Goal: Information Seeking & Learning: Learn about a topic

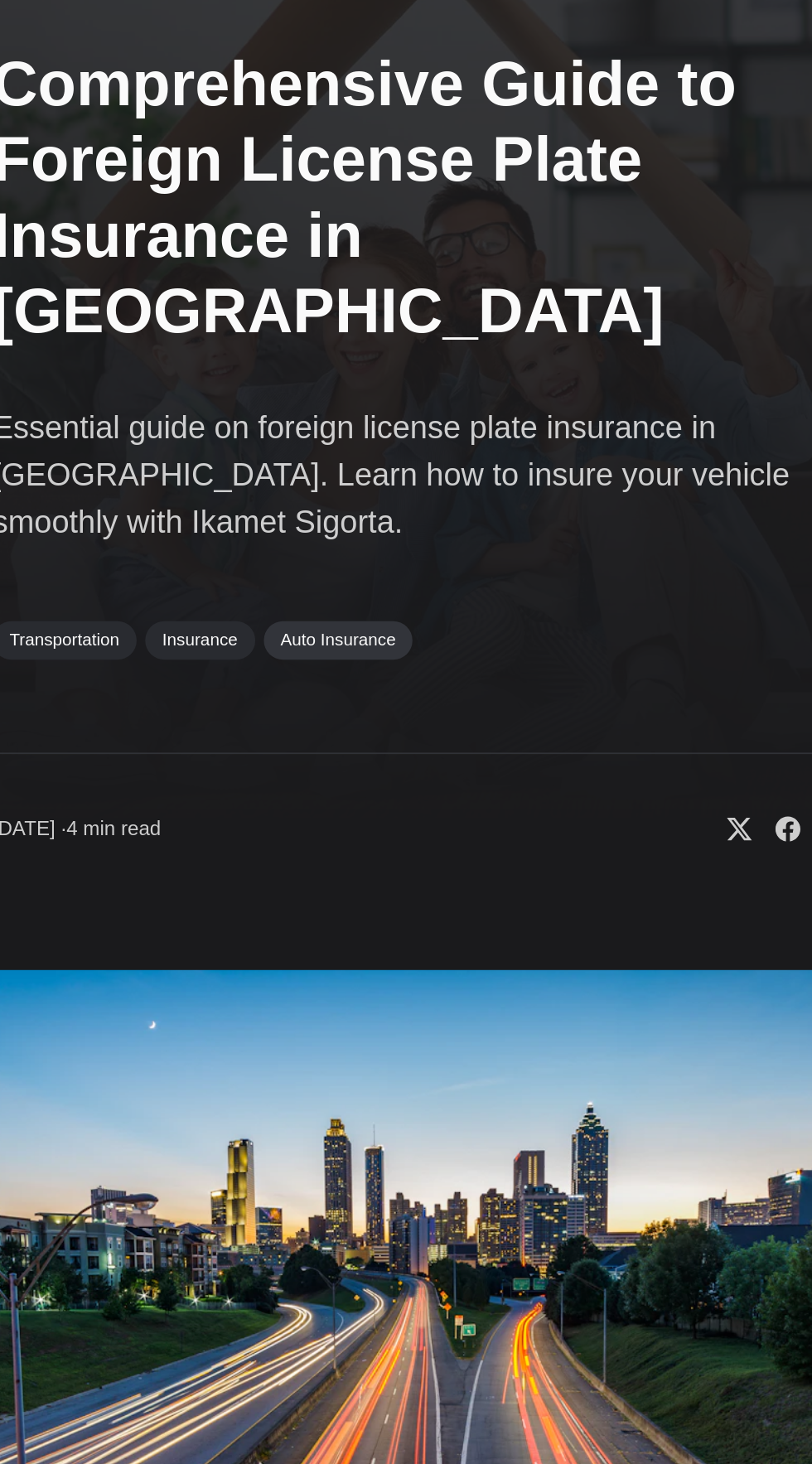
click at [378, 461] on link "Auto Insurance" at bounding box center [357, 471] width 87 height 21
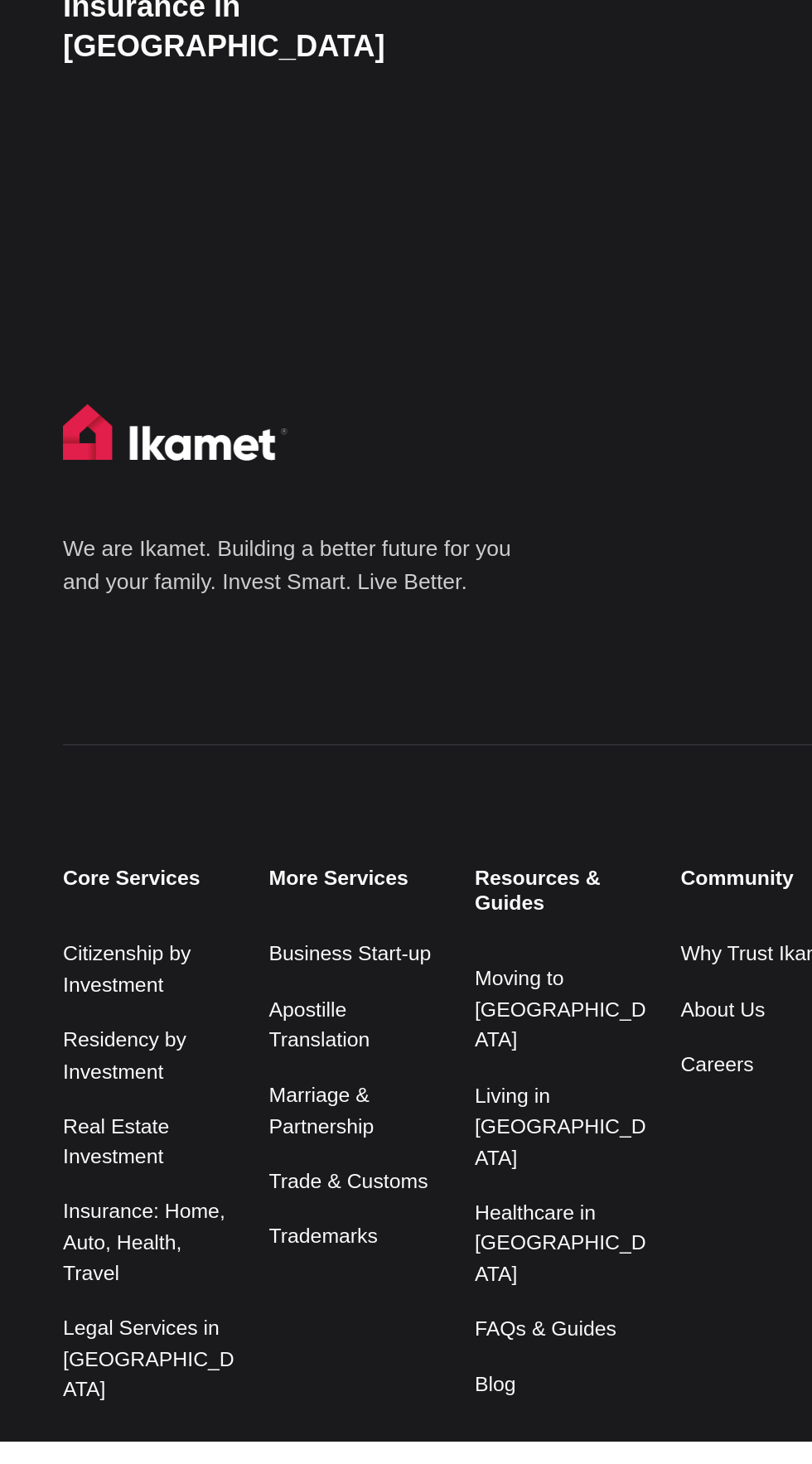
scroll to position [13, 0]
click at [101, 1368] on link "Insurance: Home, Auto, Health, Travel" at bounding box center [89, 1343] width 98 height 51
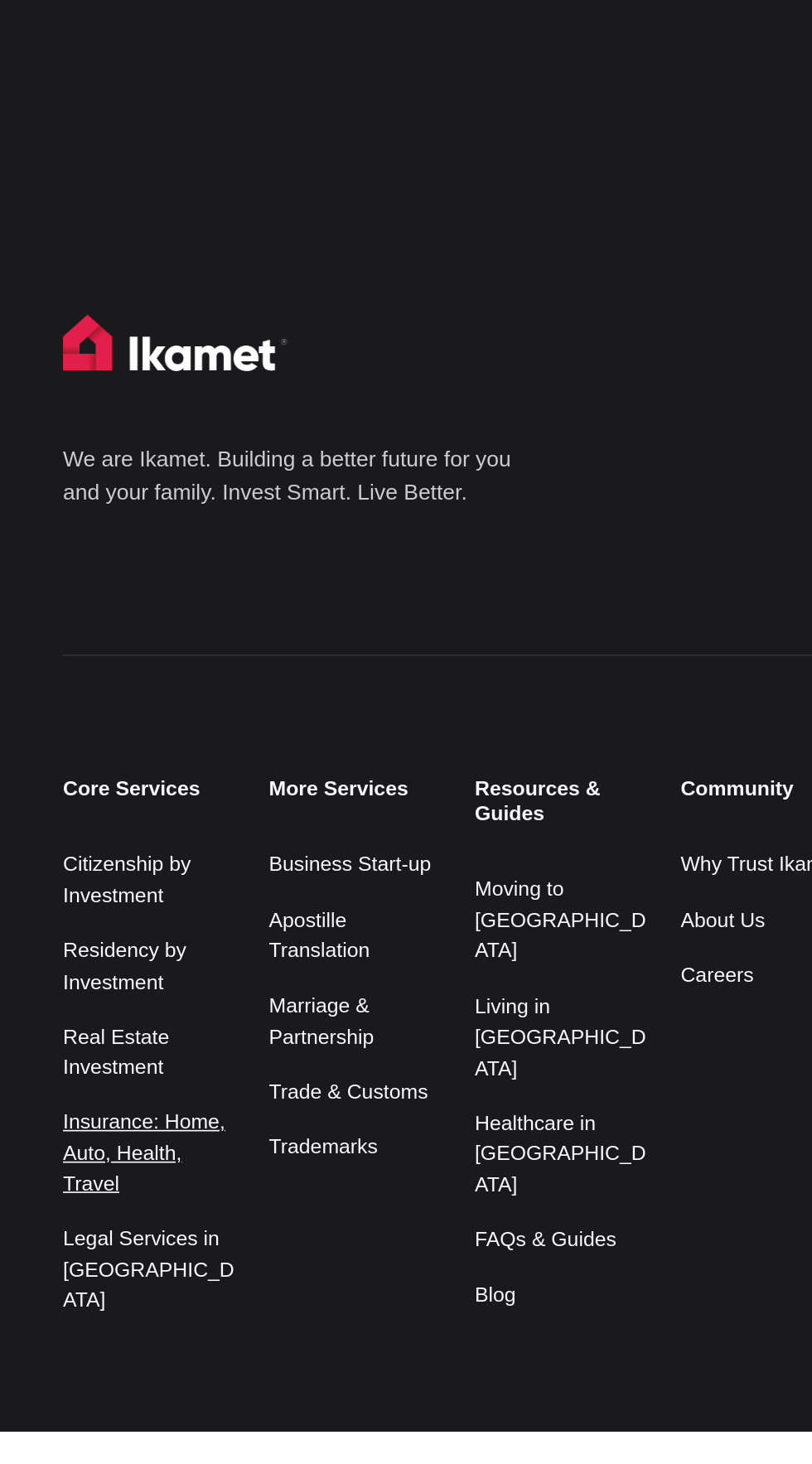
scroll to position [130, 0]
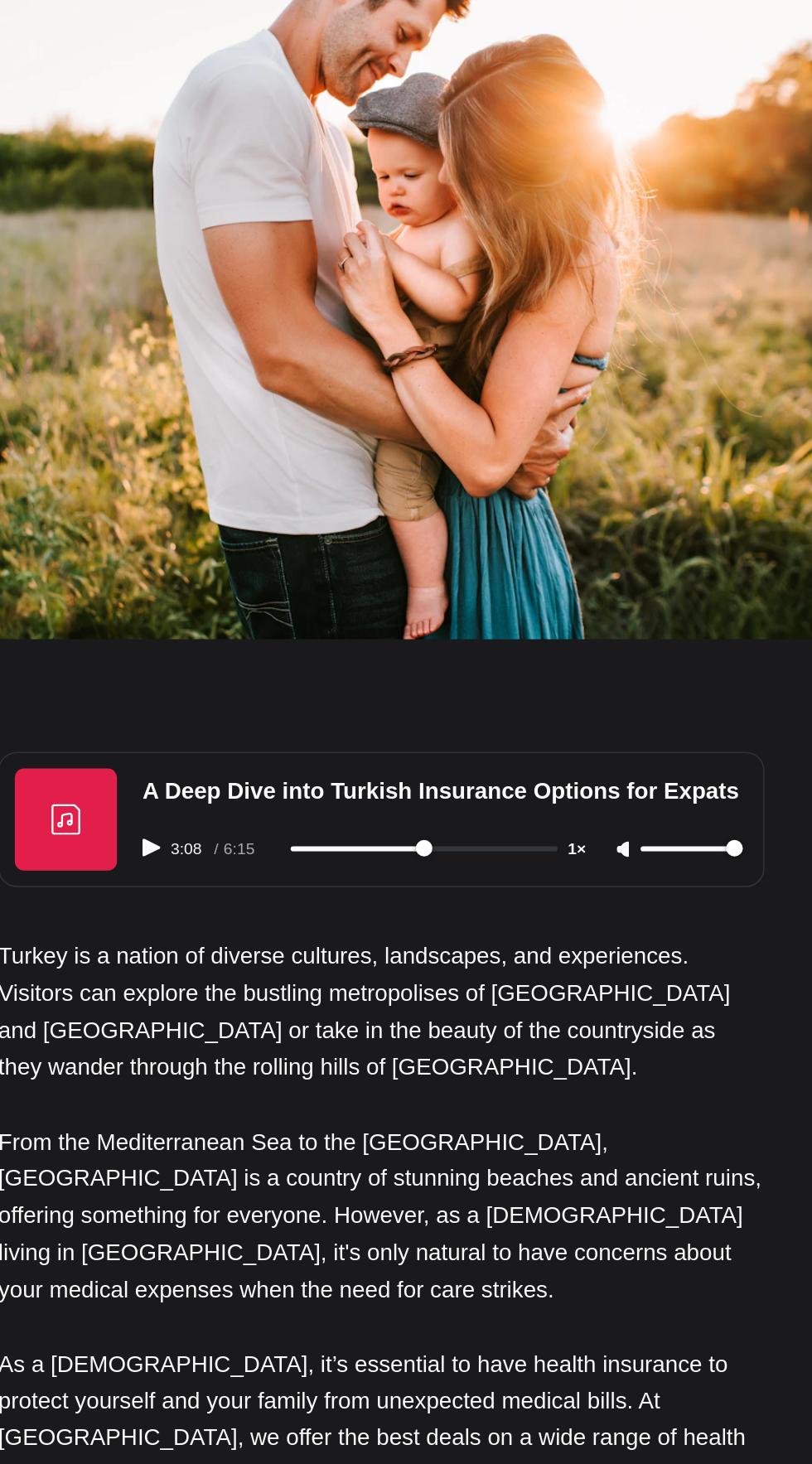
scroll to position [48, 0]
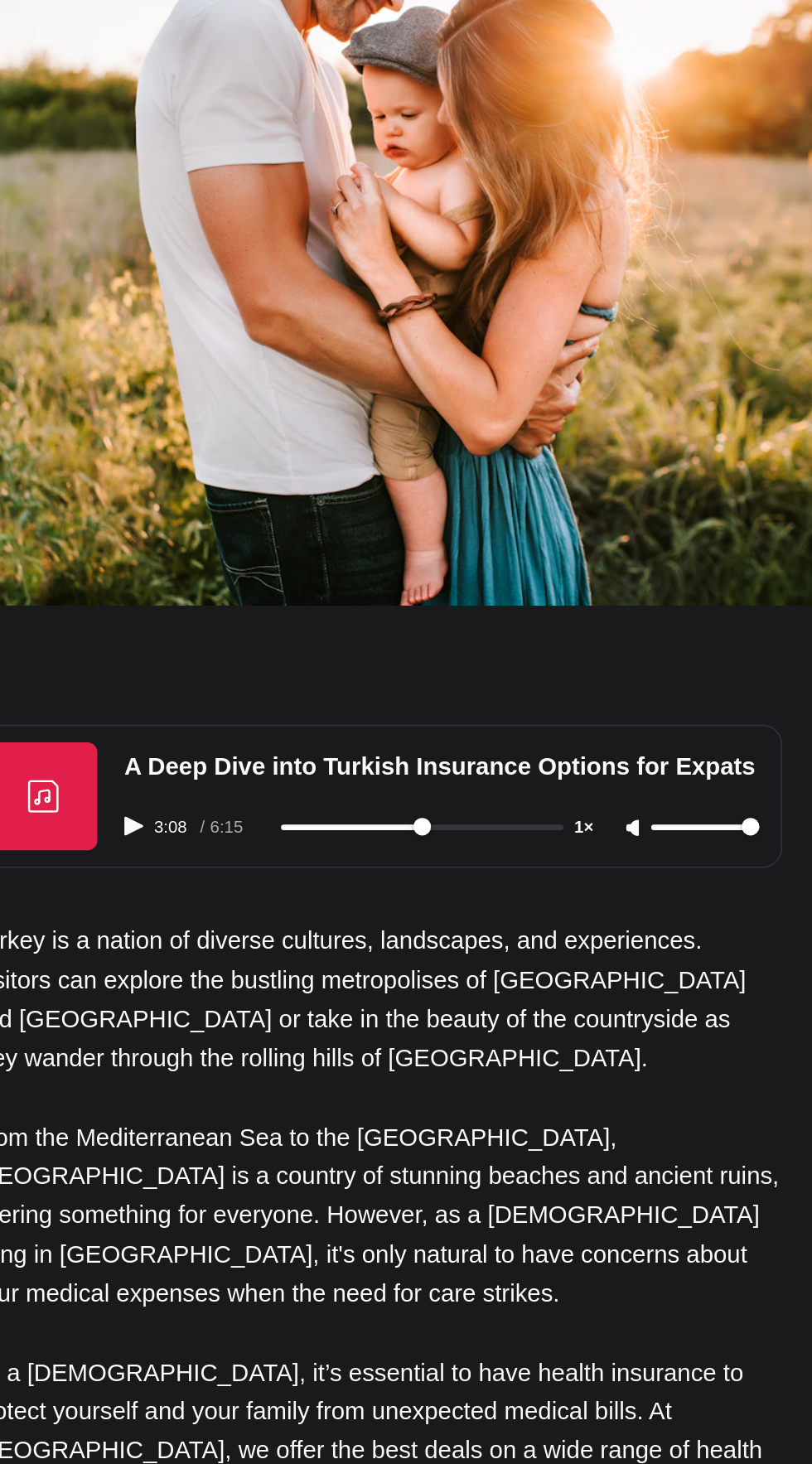
type input "188"
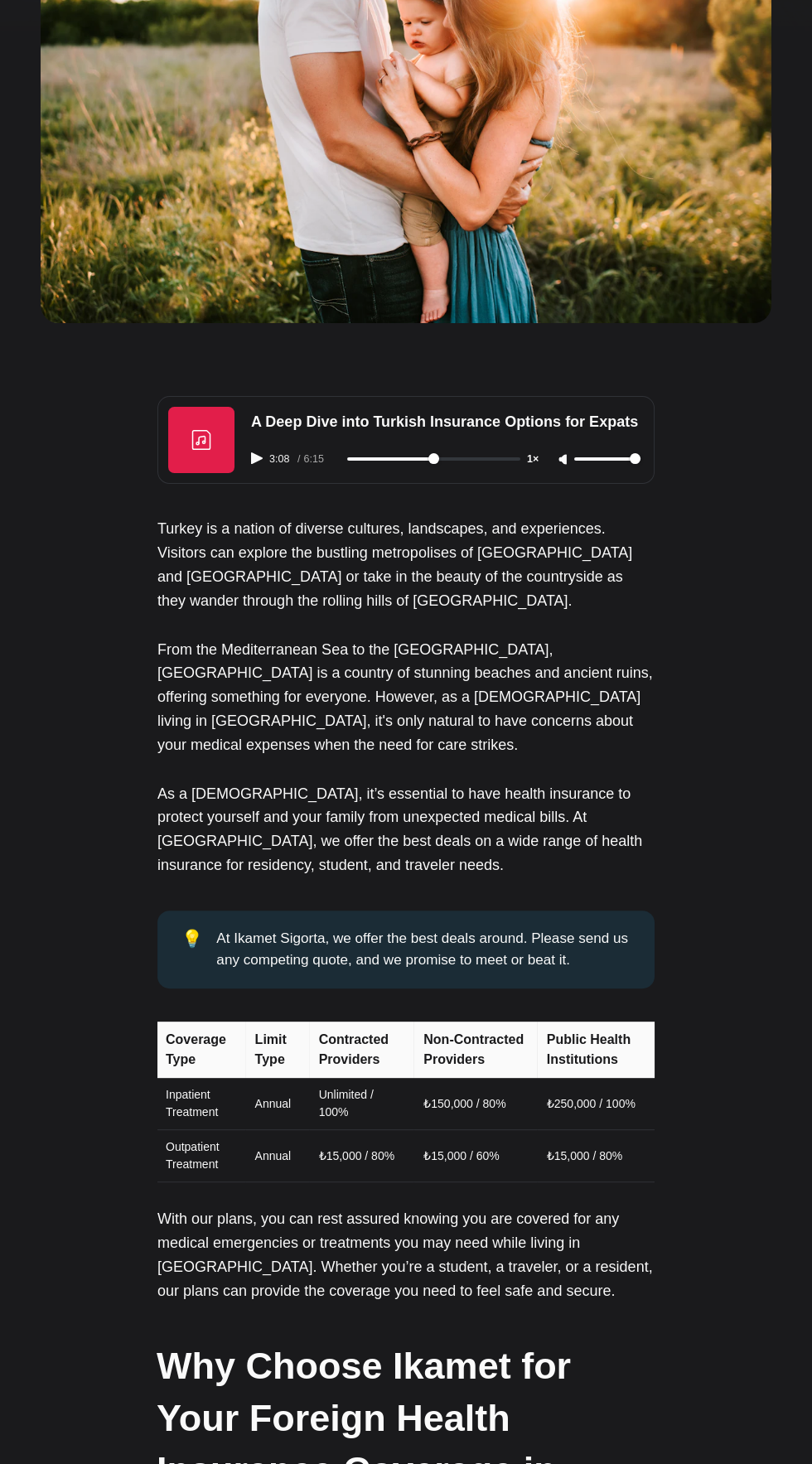
scroll to position [0, 0]
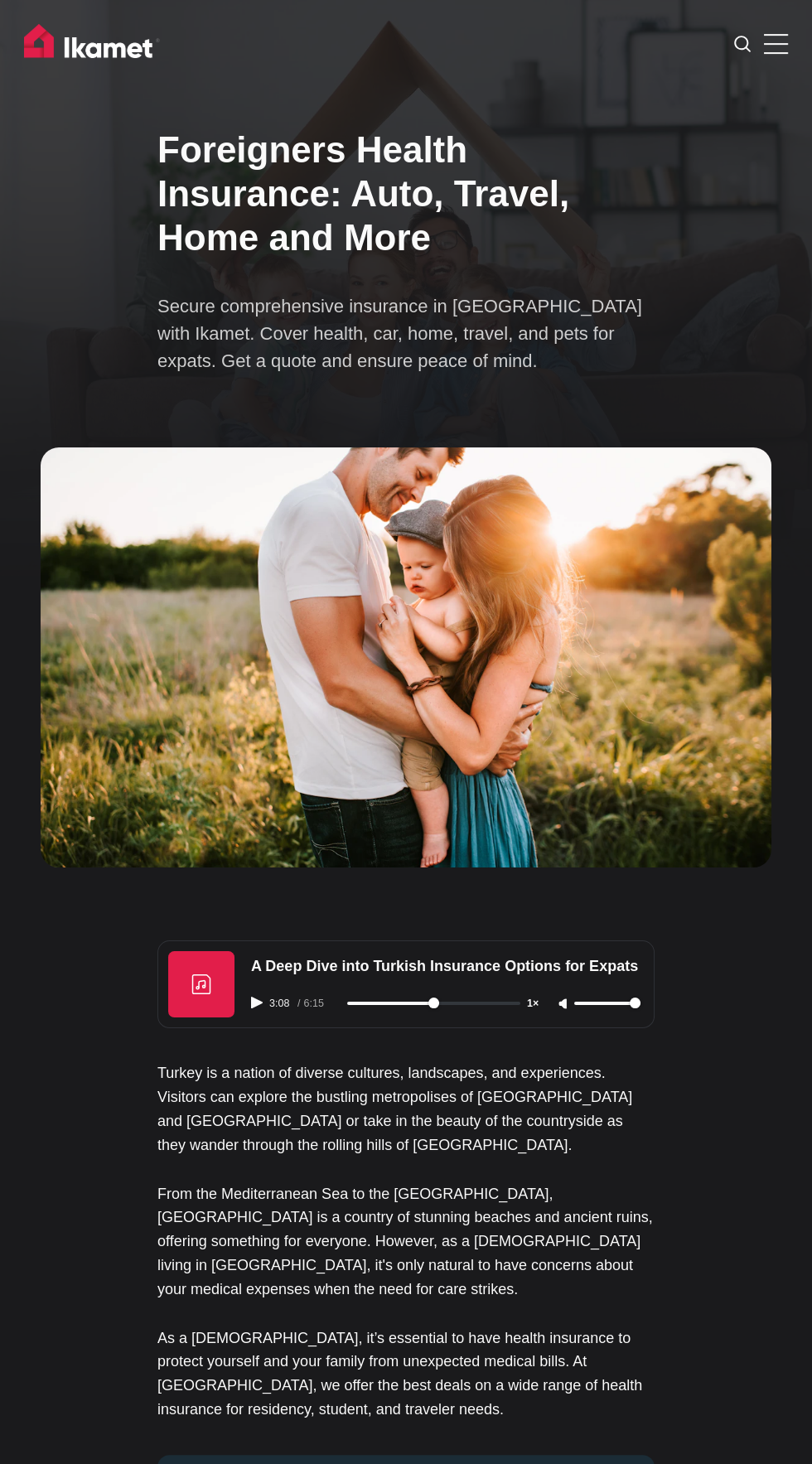
click at [774, 53] on span at bounding box center [775, 53] width 24 height 2
click at [0, 0] on input "checkbox" at bounding box center [0, 0] width 0 height 0
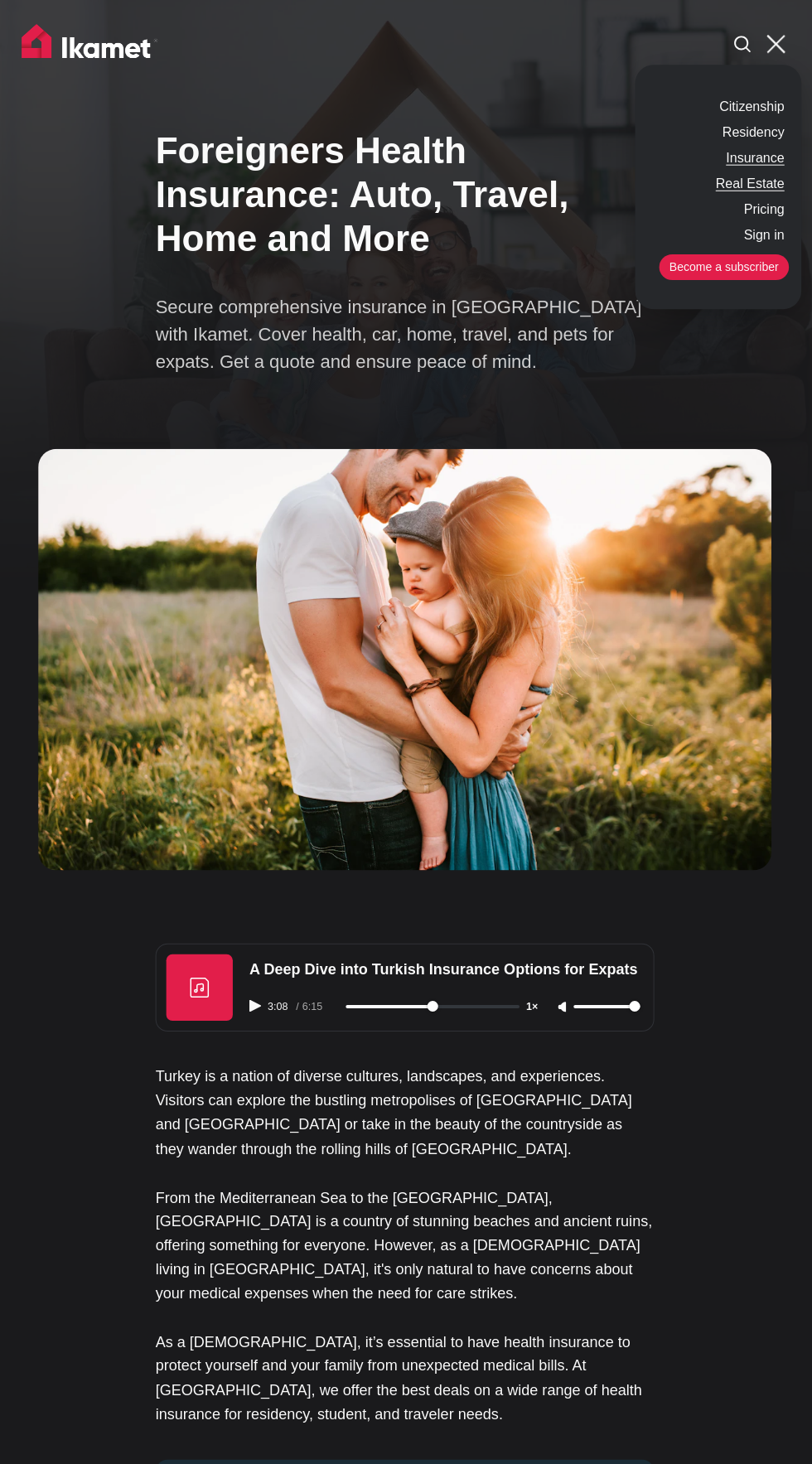
click at [771, 193] on link "Real Estate" at bounding box center [750, 183] width 77 height 26
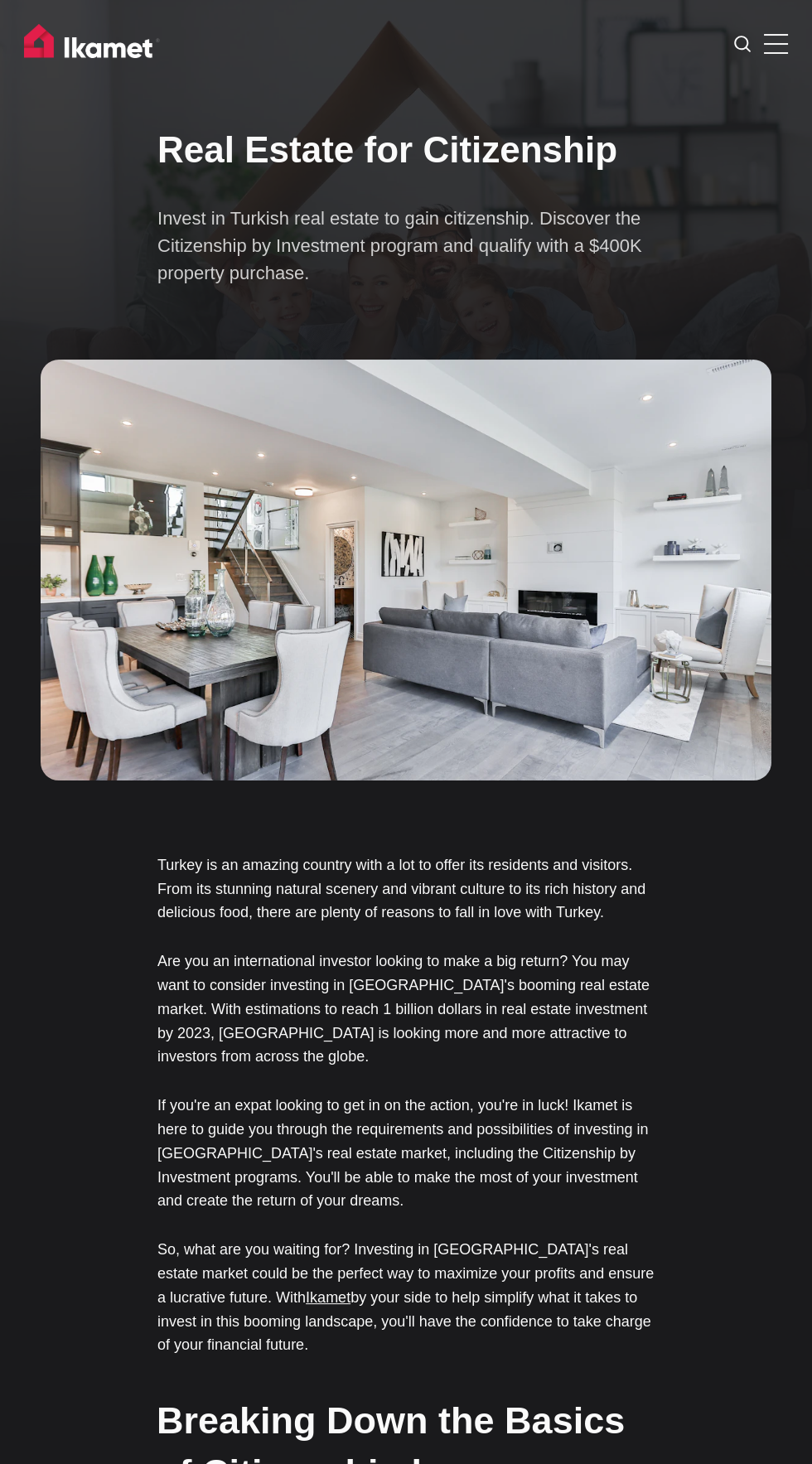
click at [774, 53] on span at bounding box center [775, 53] width 24 height 2
click at [0, 0] on input "checkbox" at bounding box center [0, 0] width 0 height 0
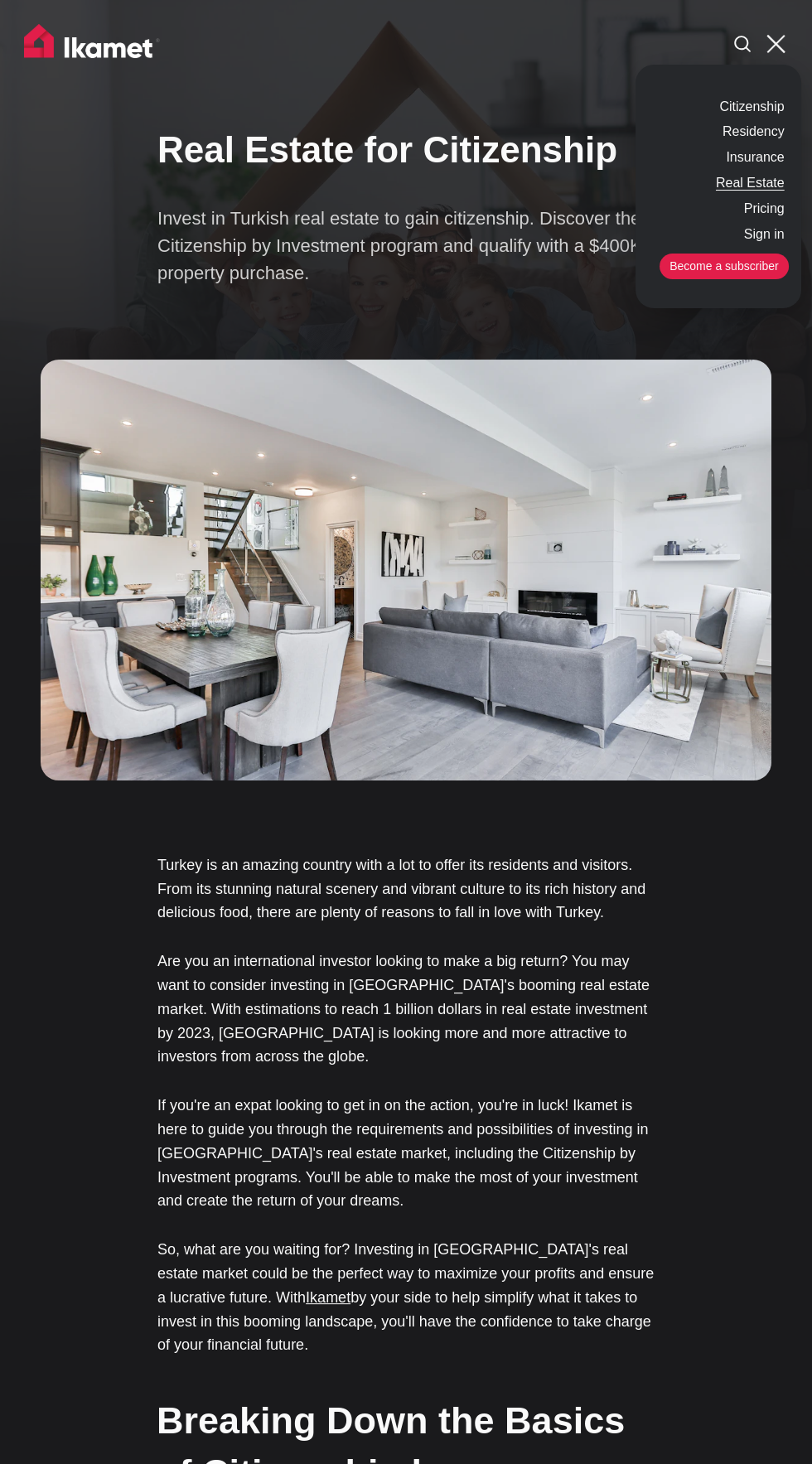
click at [741, 44] on icon at bounding box center [742, 44] width 16 height 17
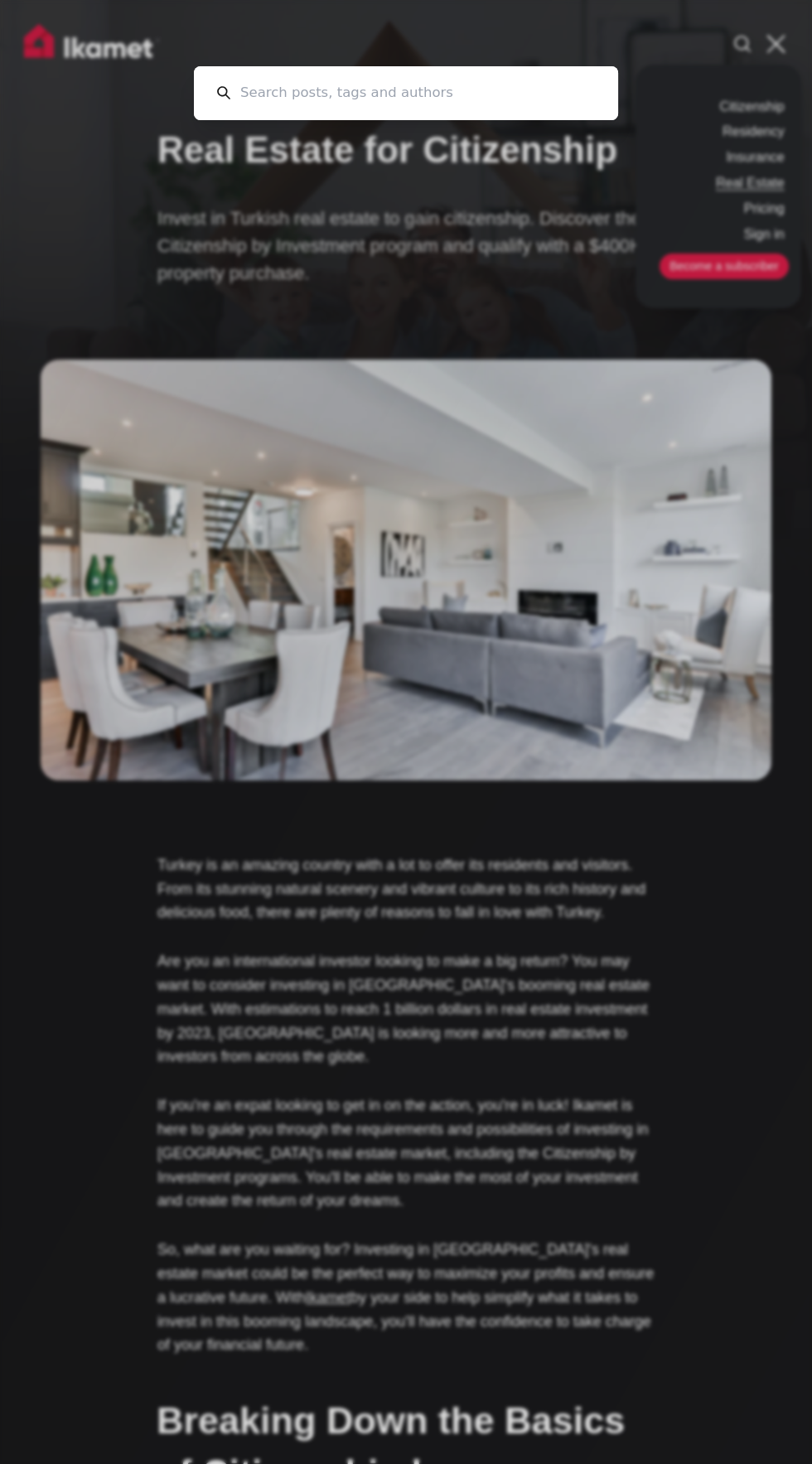
click at [434, 93] on input at bounding box center [412, 93] width 365 height 54
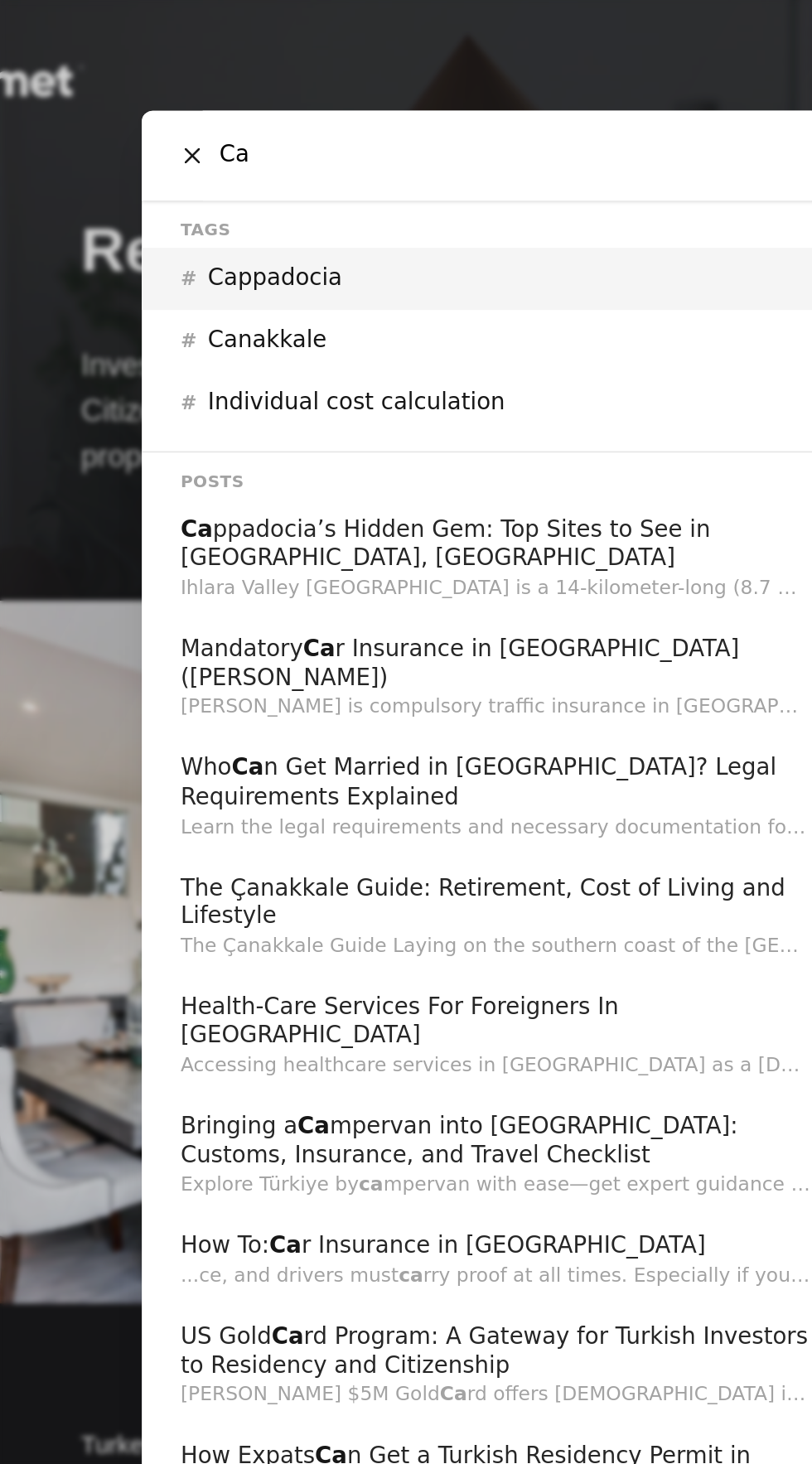
type input "C"
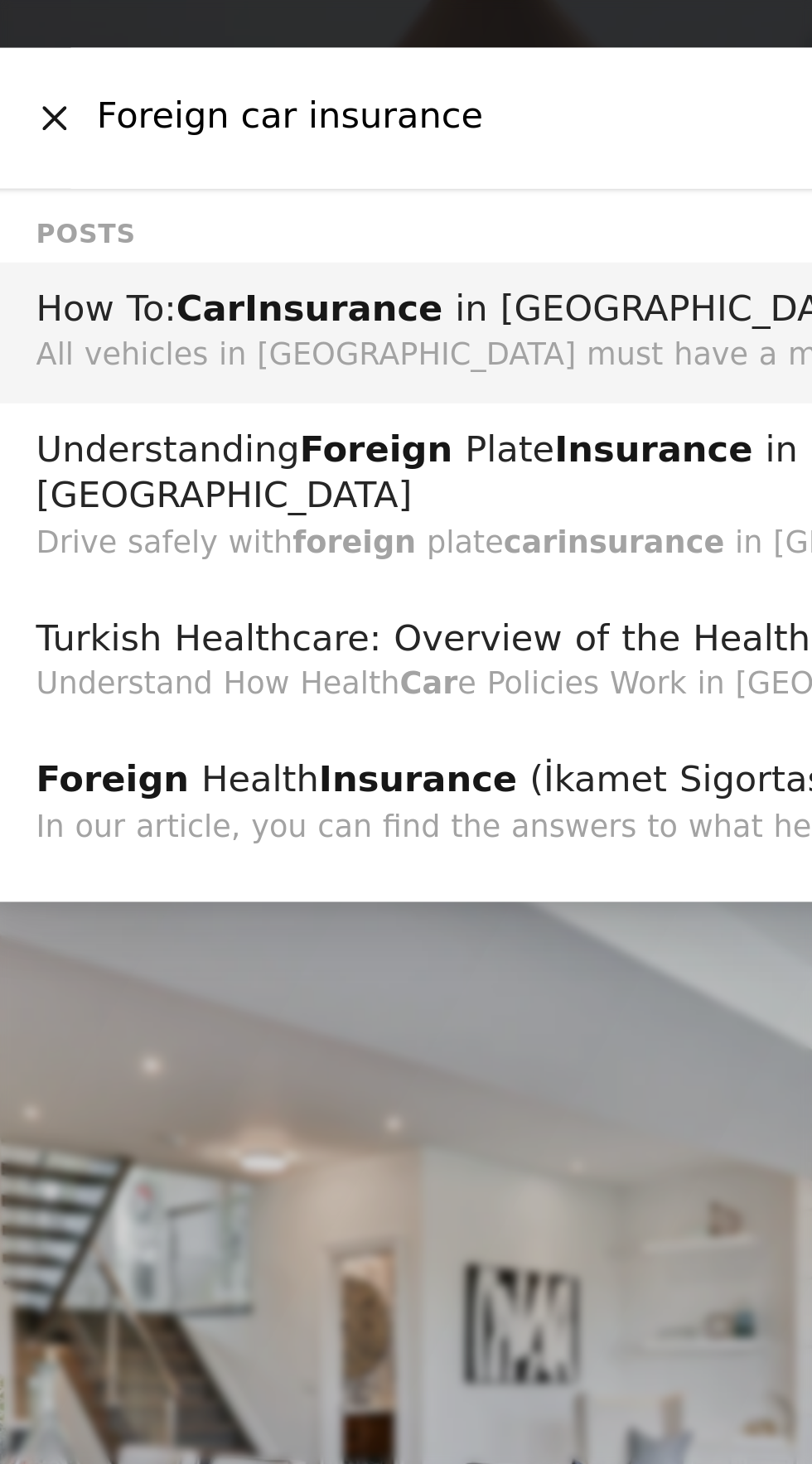
type input "Foreign car insurance"
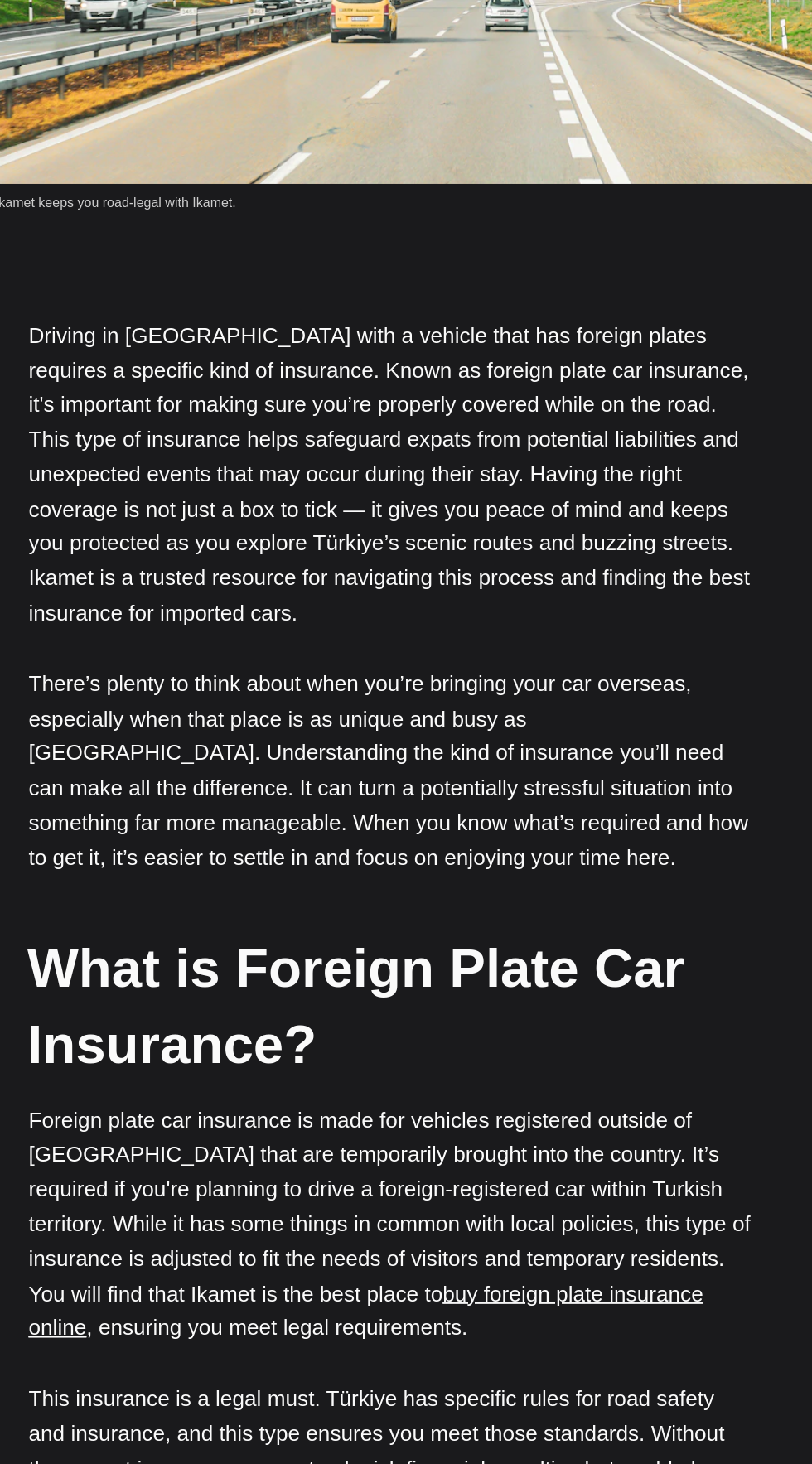
scroll to position [608, 0]
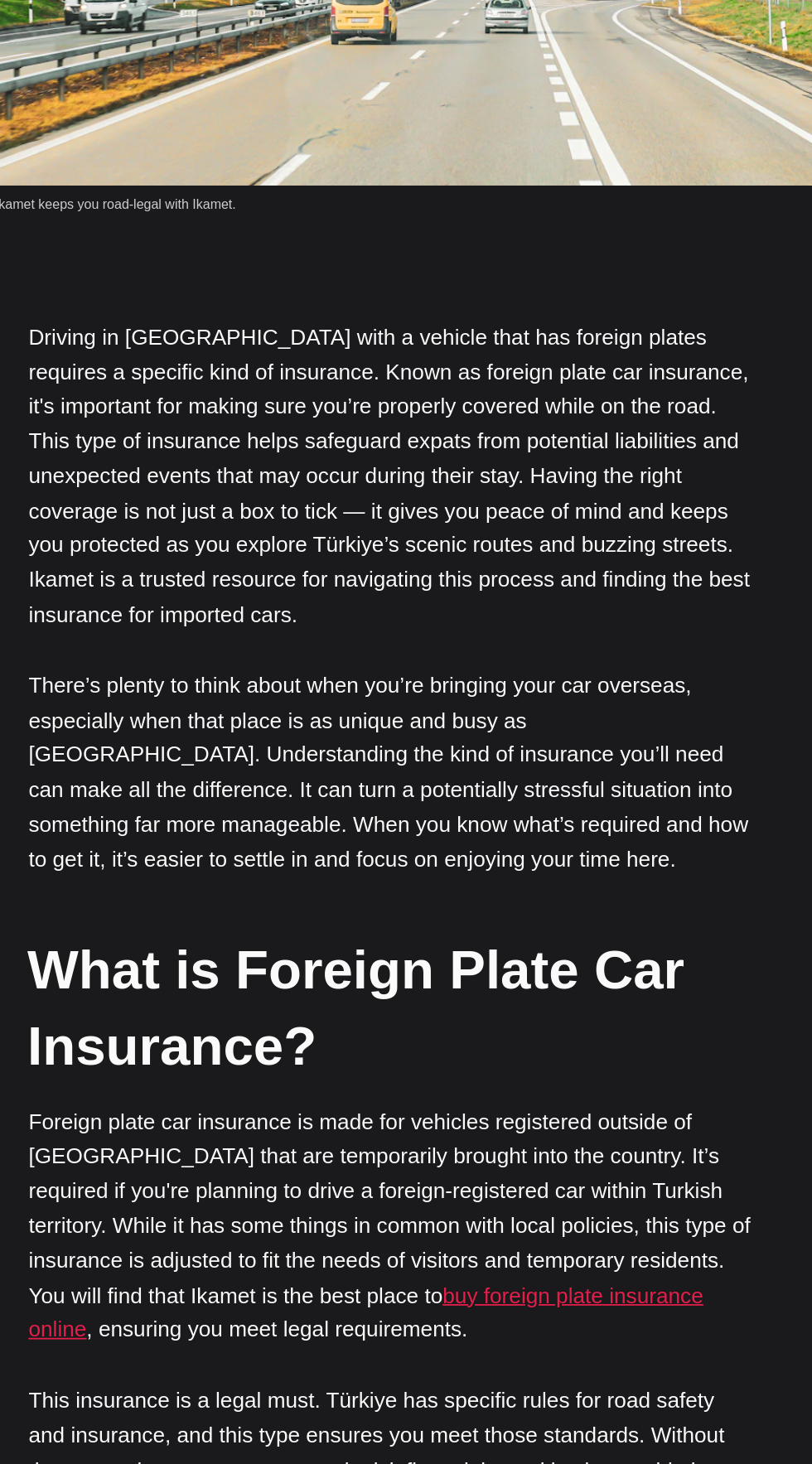
click at [515, 1186] on u "buy foreign plate insurance online" at bounding box center [390, 1206] width 464 height 40
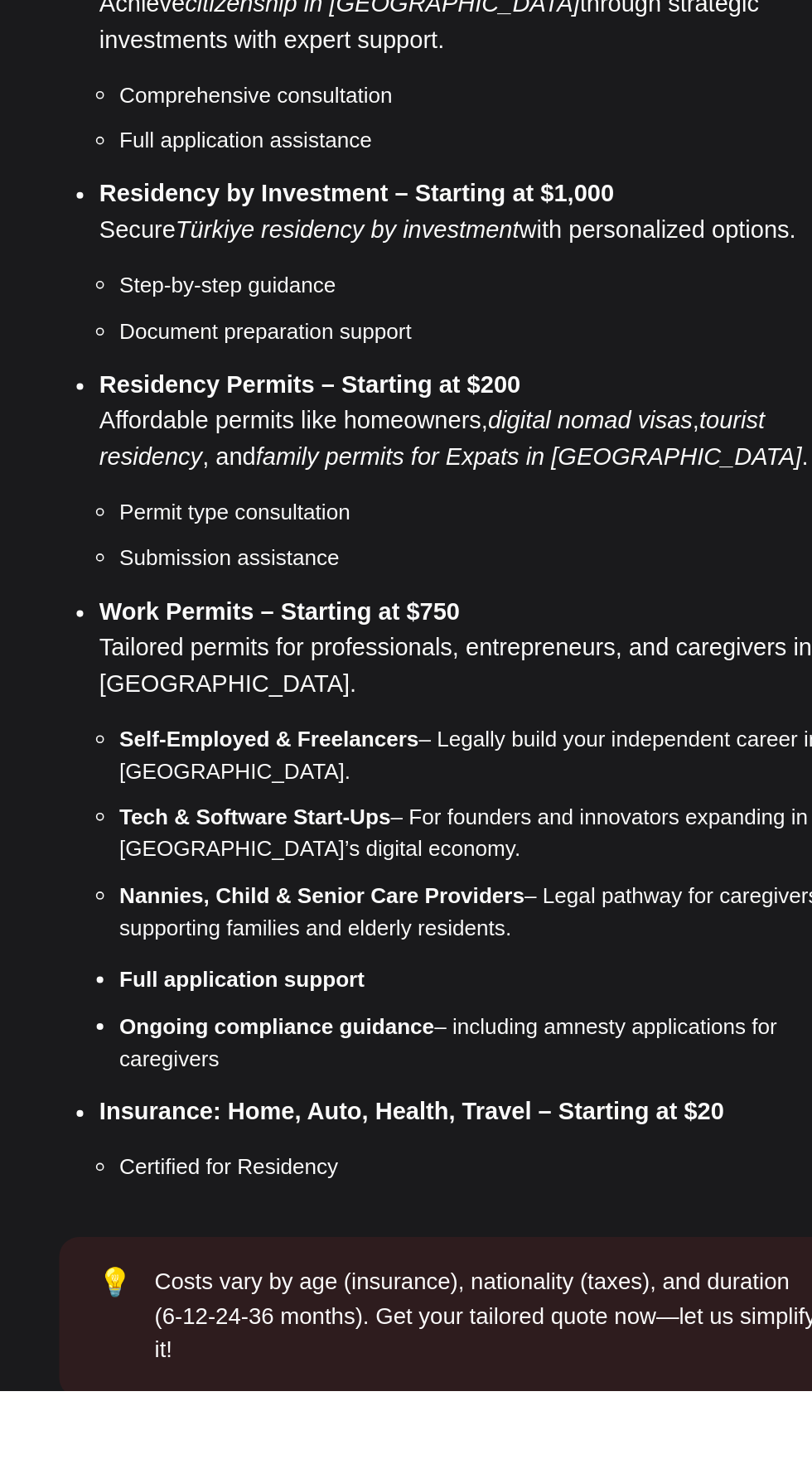
scroll to position [879, 0]
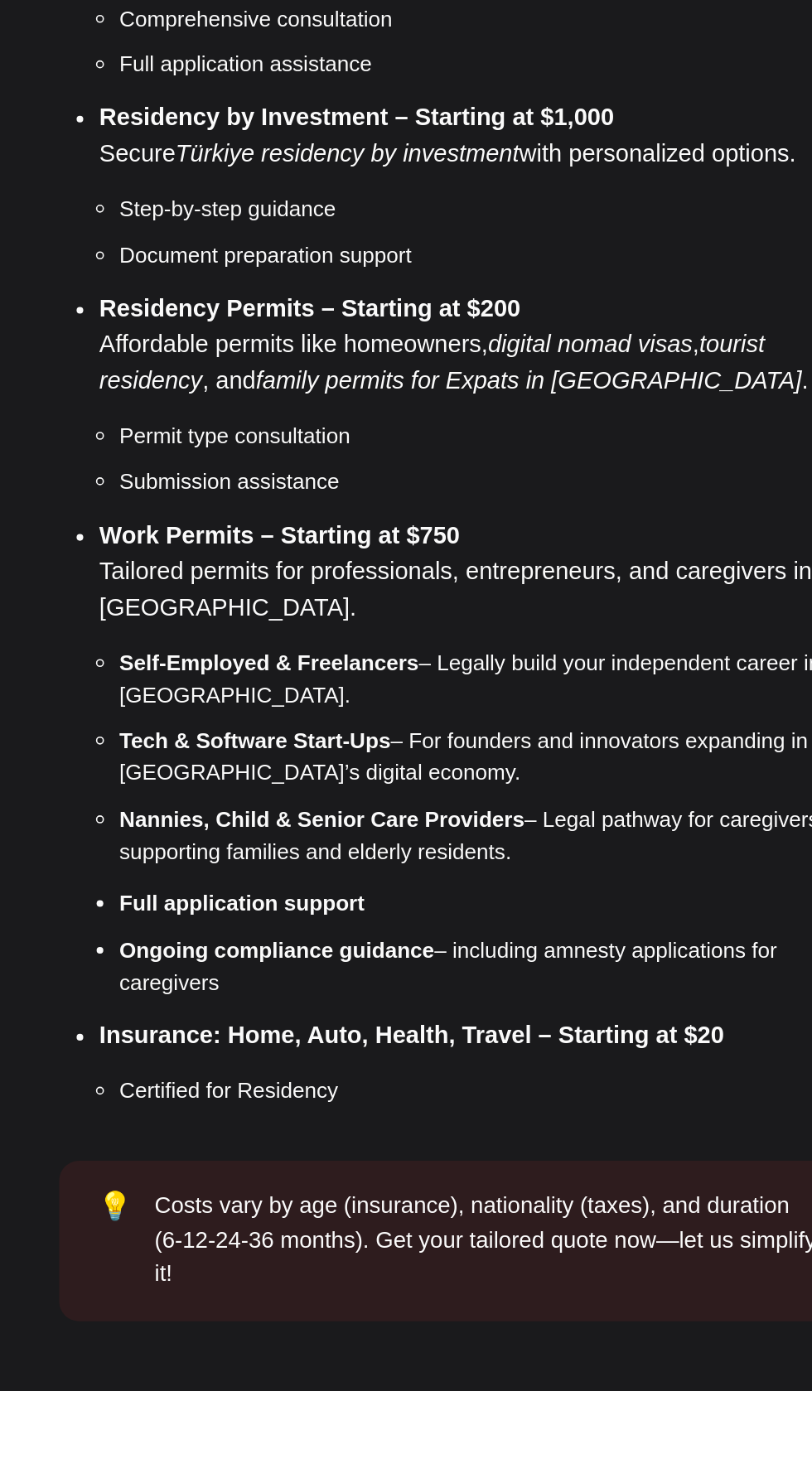
click at [369, 1249] on li "Insurance: Home, Auto, Health, Travel – Starting at $20 Certified for Residency" at bounding box center [418, 1260] width 472 height 55
click at [377, 1246] on strong "Insurance: Home, Auto, Health, Travel – Starting at $20" at bounding box center [376, 1243] width 387 height 17
click at [372, 1246] on strong "Insurance: Home, Auto, Health, Travel – Starting at $20" at bounding box center [376, 1243] width 387 height 17
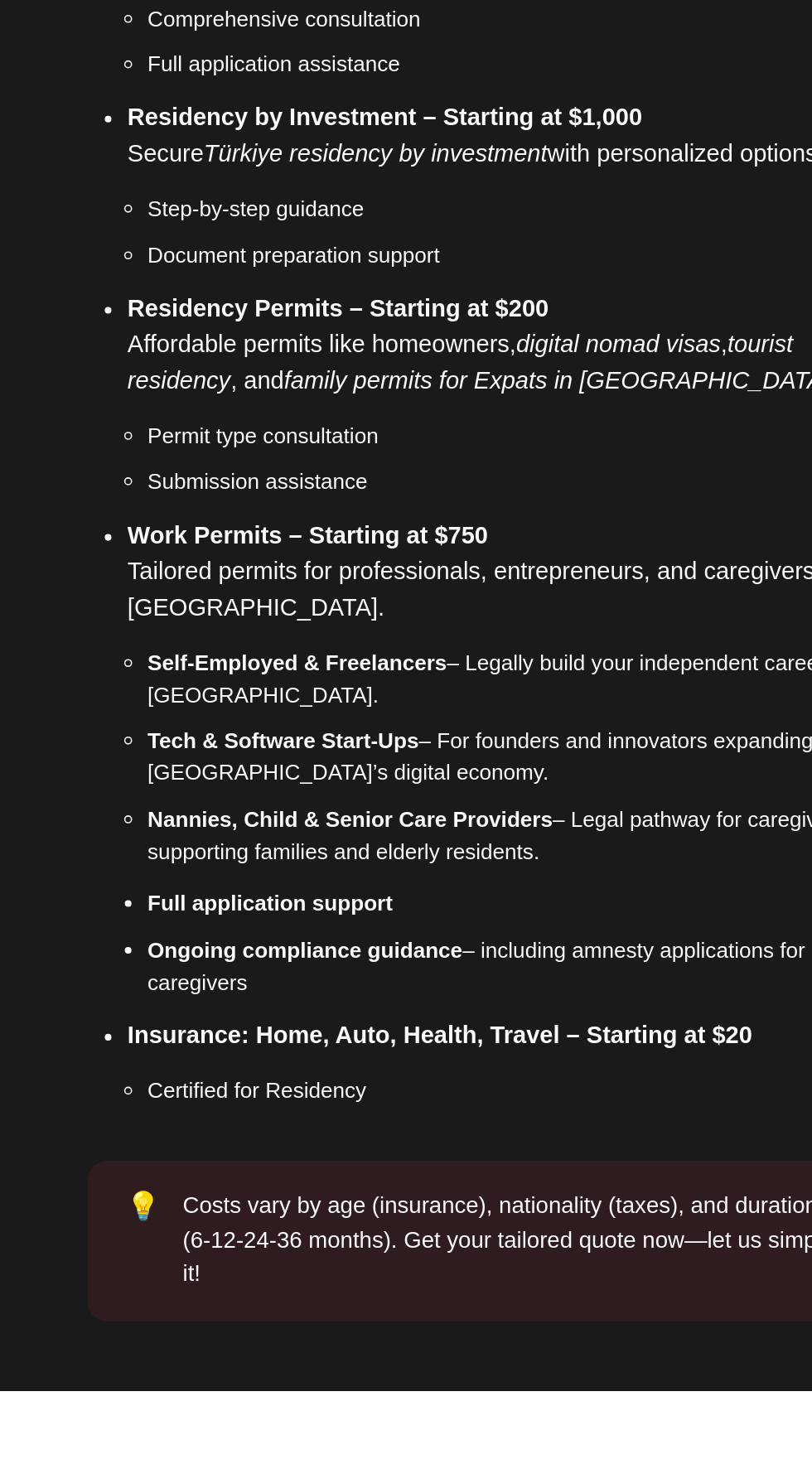
click at [248, 1238] on strong "Insurance: Home, Auto, Health, Travel – Starting at $20" at bounding box center [376, 1243] width 387 height 17
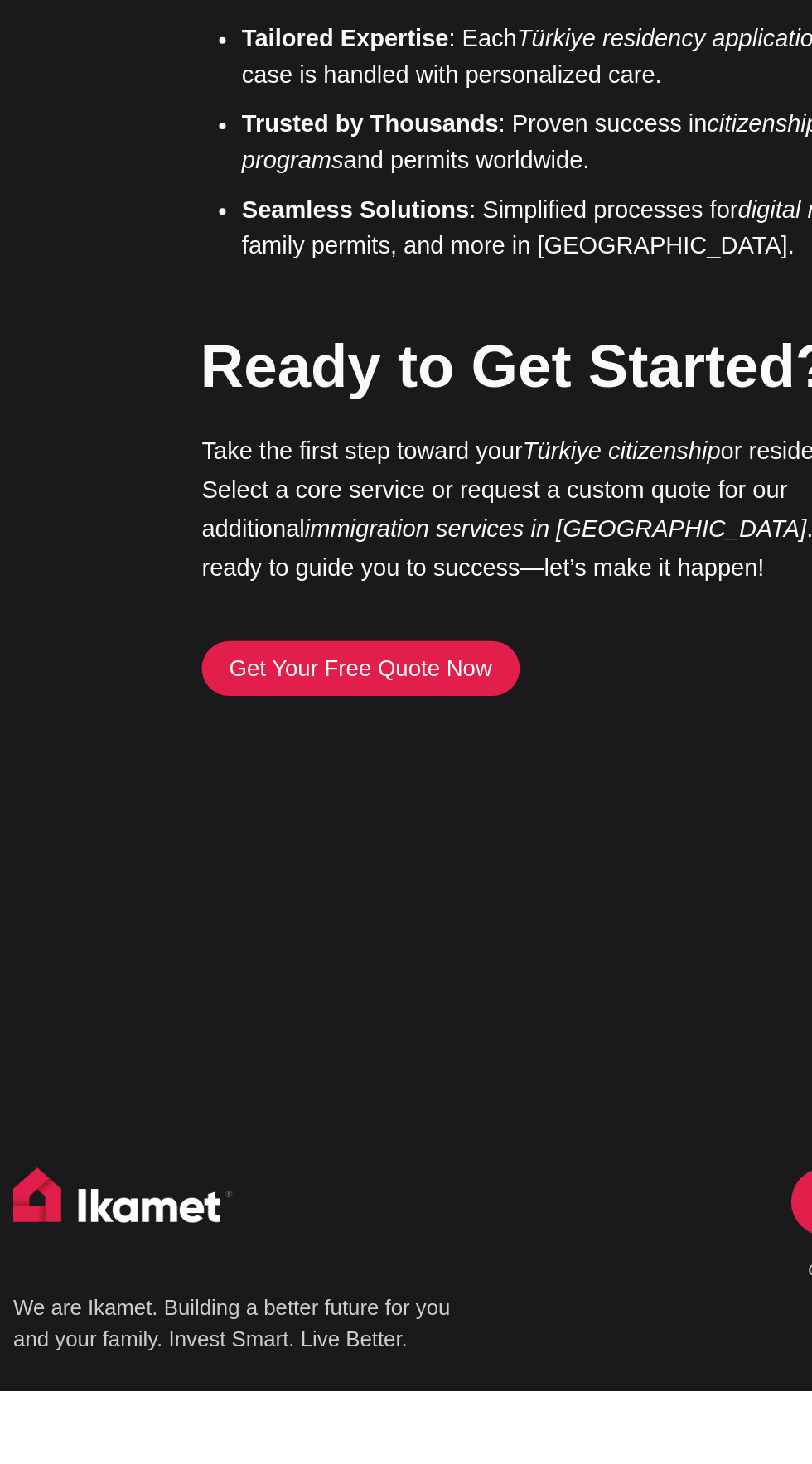
scroll to position [3253, 0]
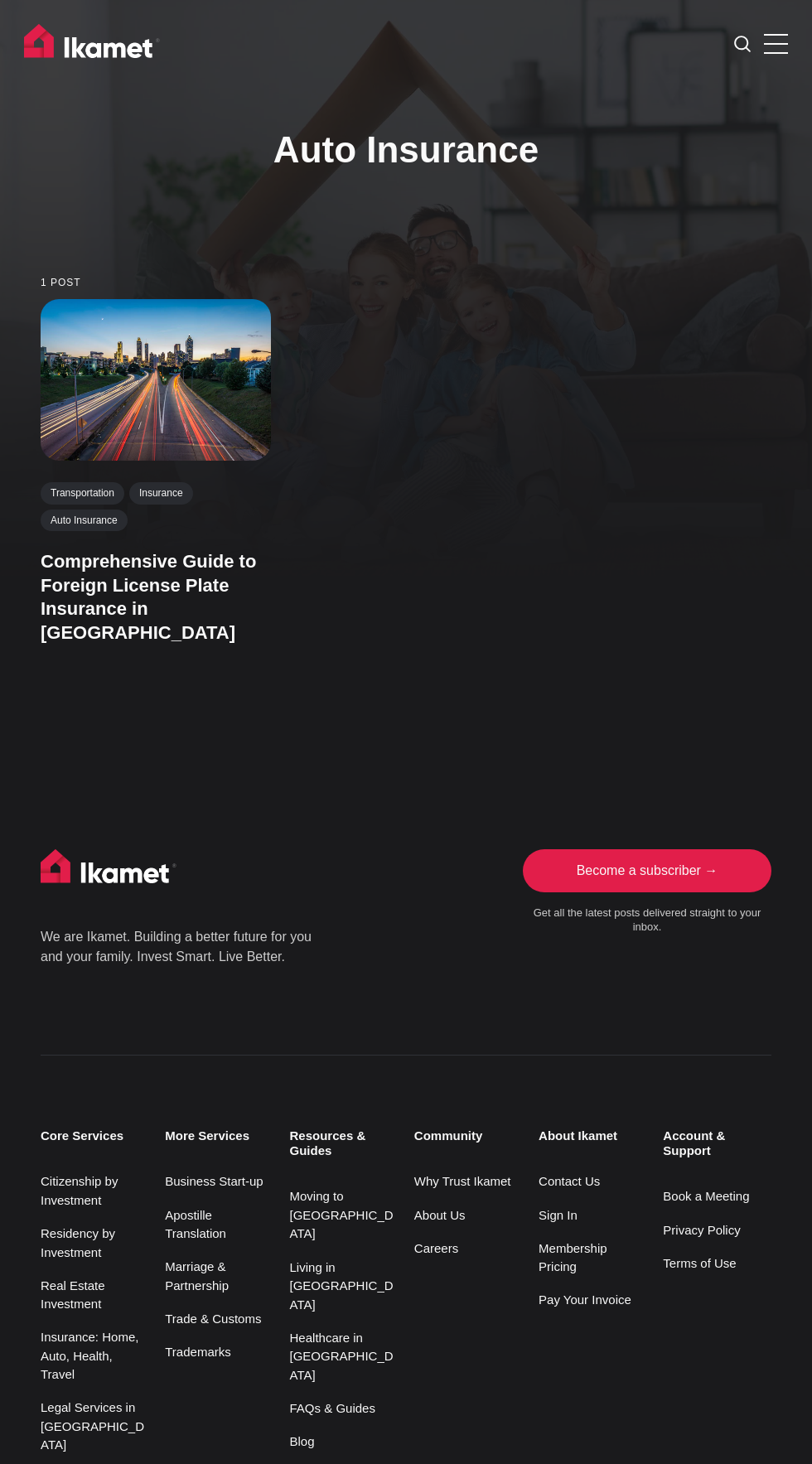
scroll to position [130, 0]
